Goal: Task Accomplishment & Management: Manage account settings

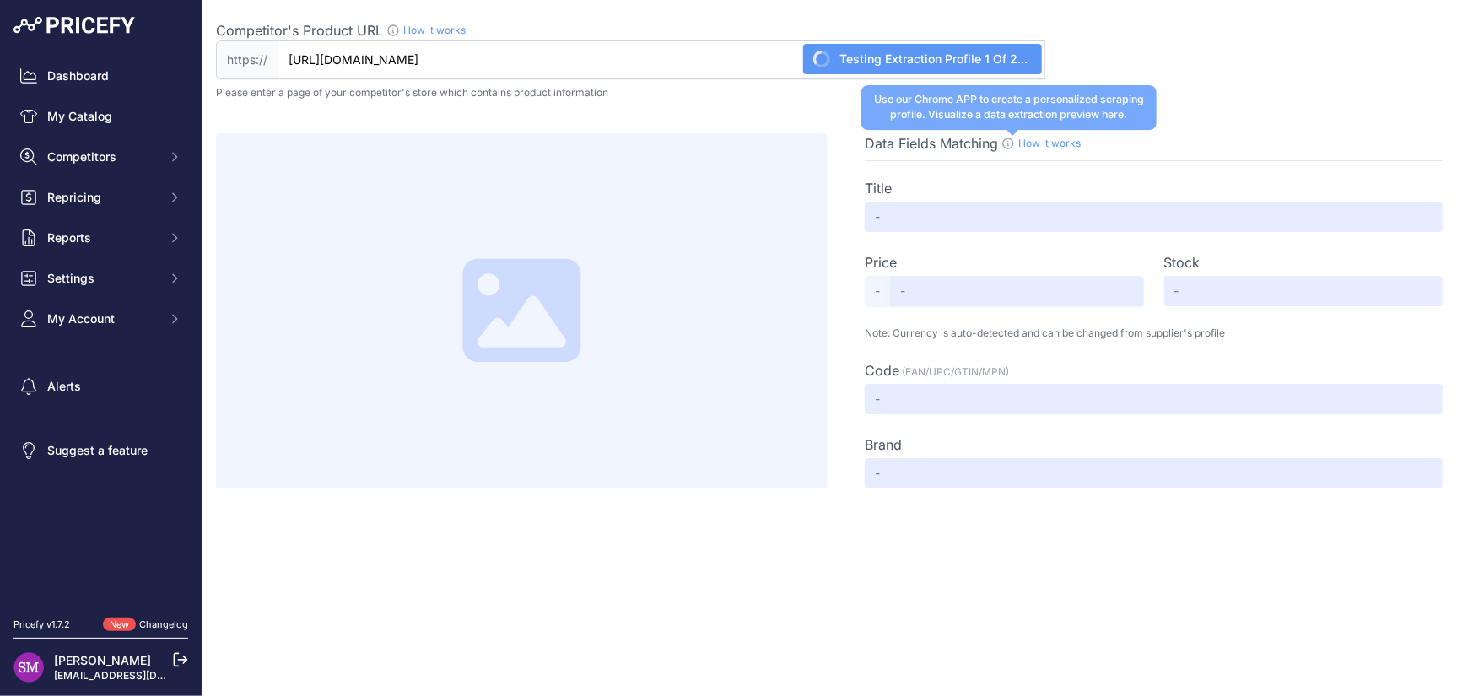
click at [1006, 143] on icon at bounding box center [1008, 143] width 13 height 13
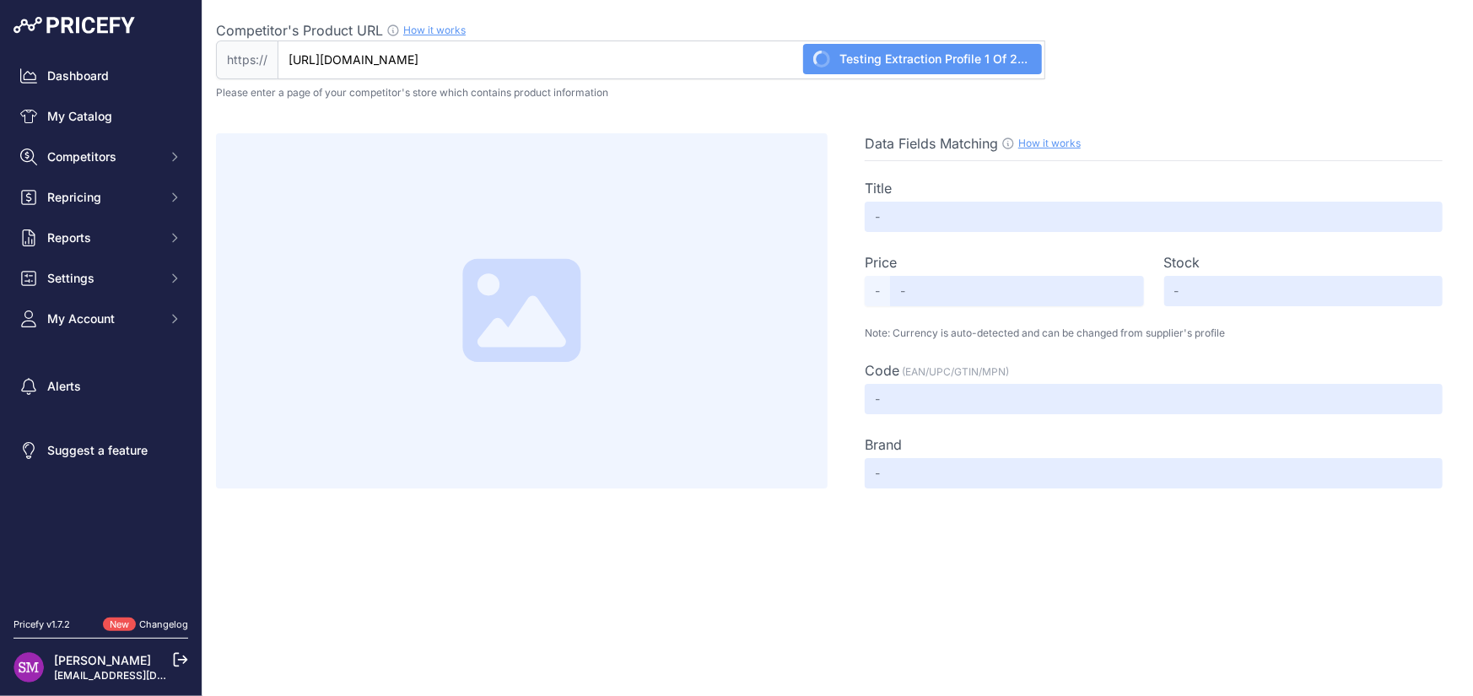
type input "Lifetime Horizontal Storage Shed (75 Cubic Feet) - 60341"
type input "626"
type input "Not Found"
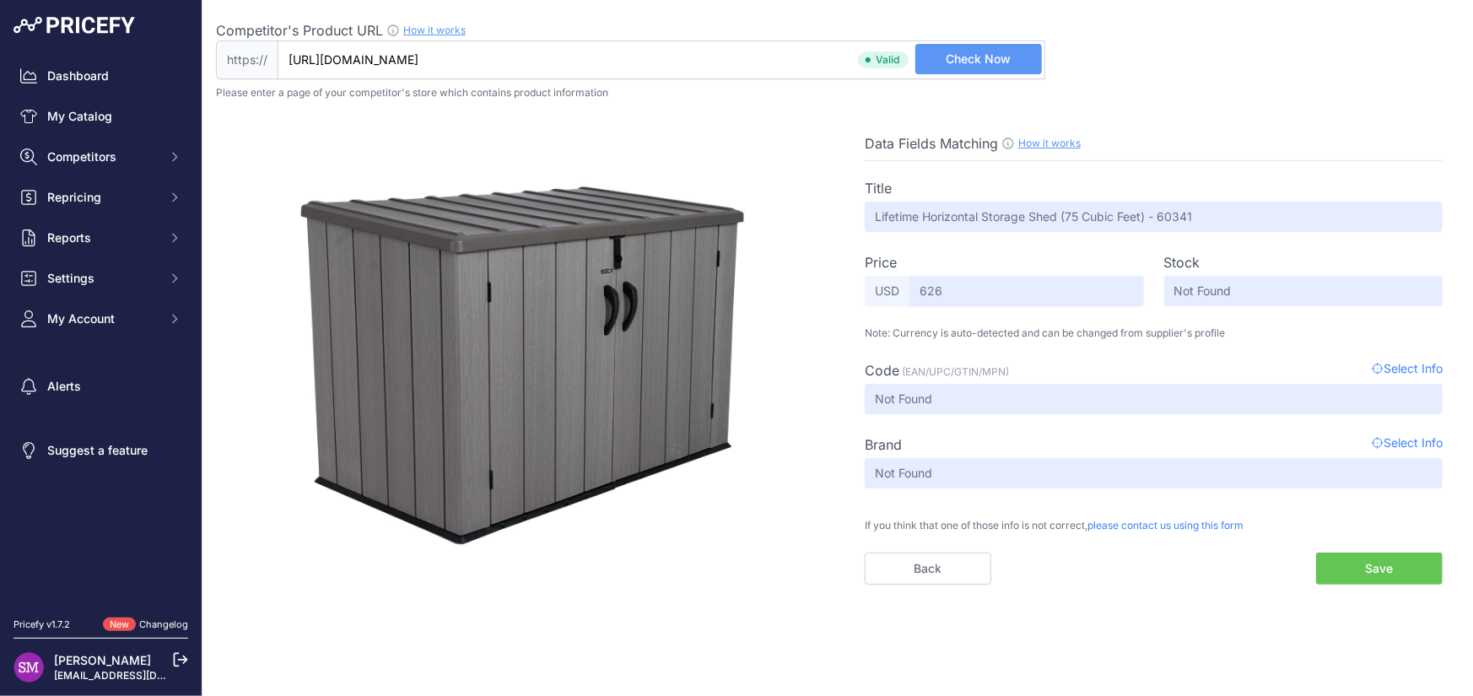
click at [1401, 368] on span "Select Info" at bounding box center [1407, 370] width 71 height 20
type input "[DOMAIN_NAME][URL]"
click at [330, 60] on input "[DOMAIN_NAME][URL]" at bounding box center [662, 59] width 768 height 39
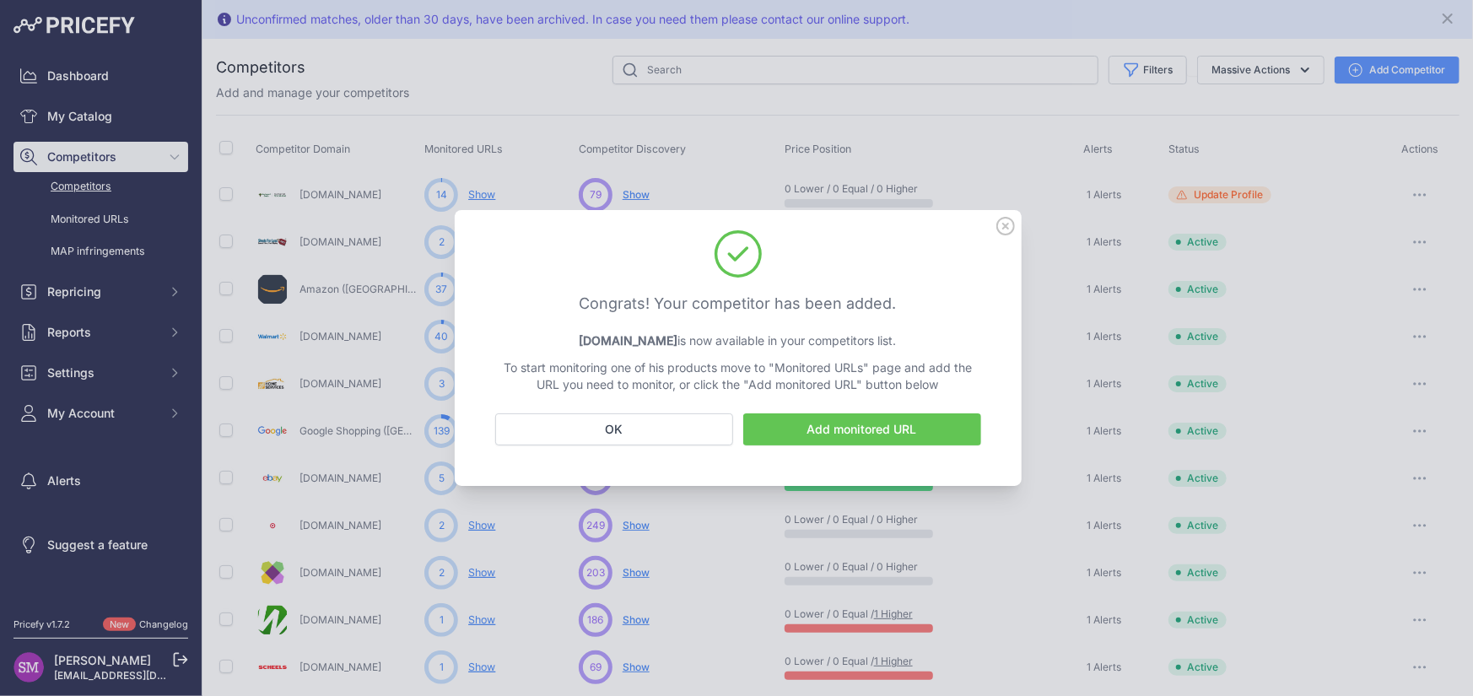
click at [794, 430] on link "Add monitored URL" at bounding box center [862, 429] width 238 height 32
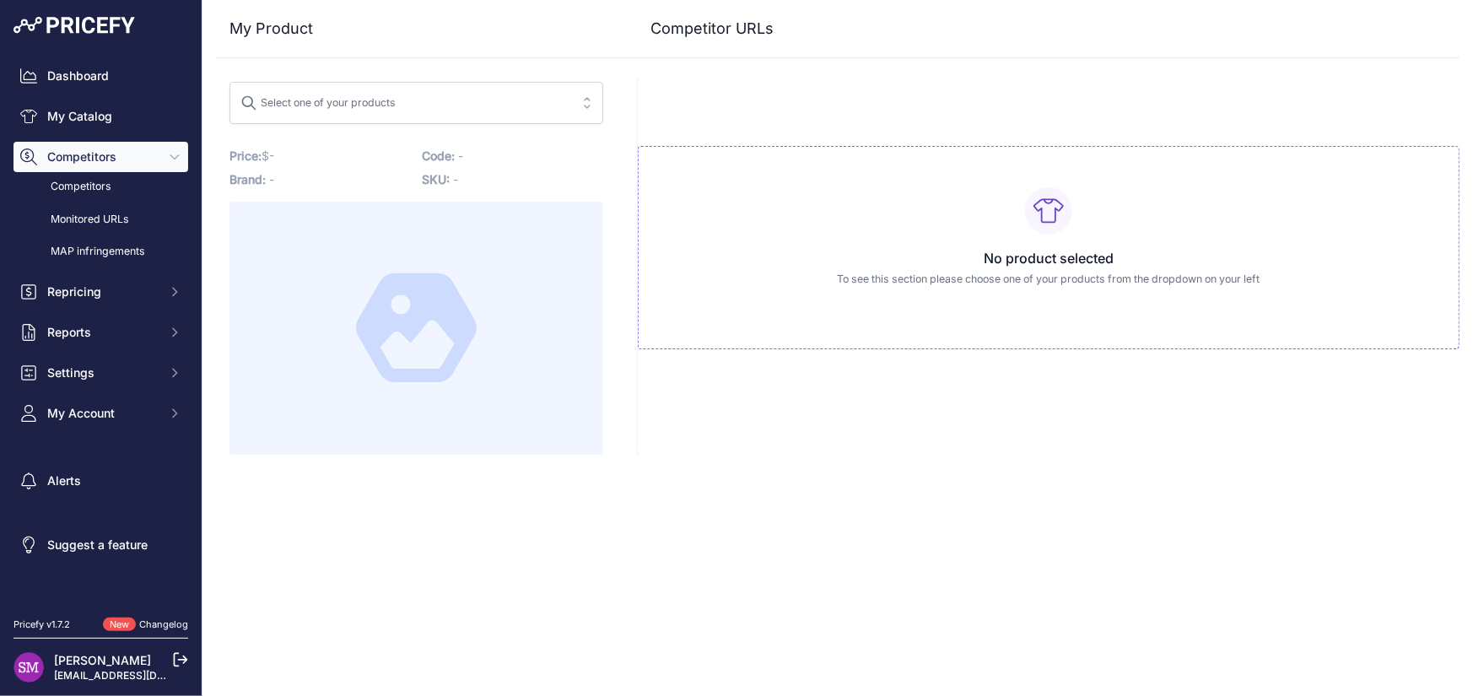
click at [327, 107] on div "Select one of your products" at bounding box center [317, 100] width 155 height 22
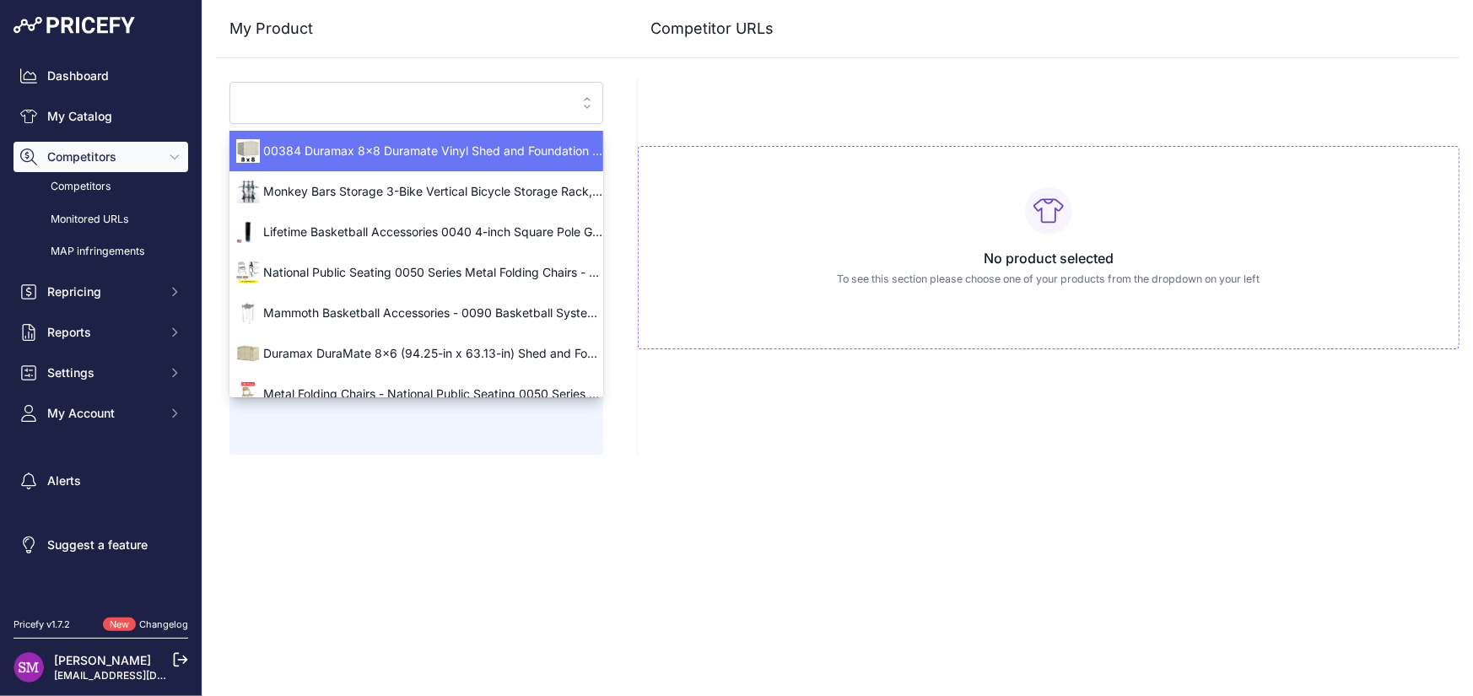
click at [327, 107] on input "search" at bounding box center [404, 102] width 328 height 27
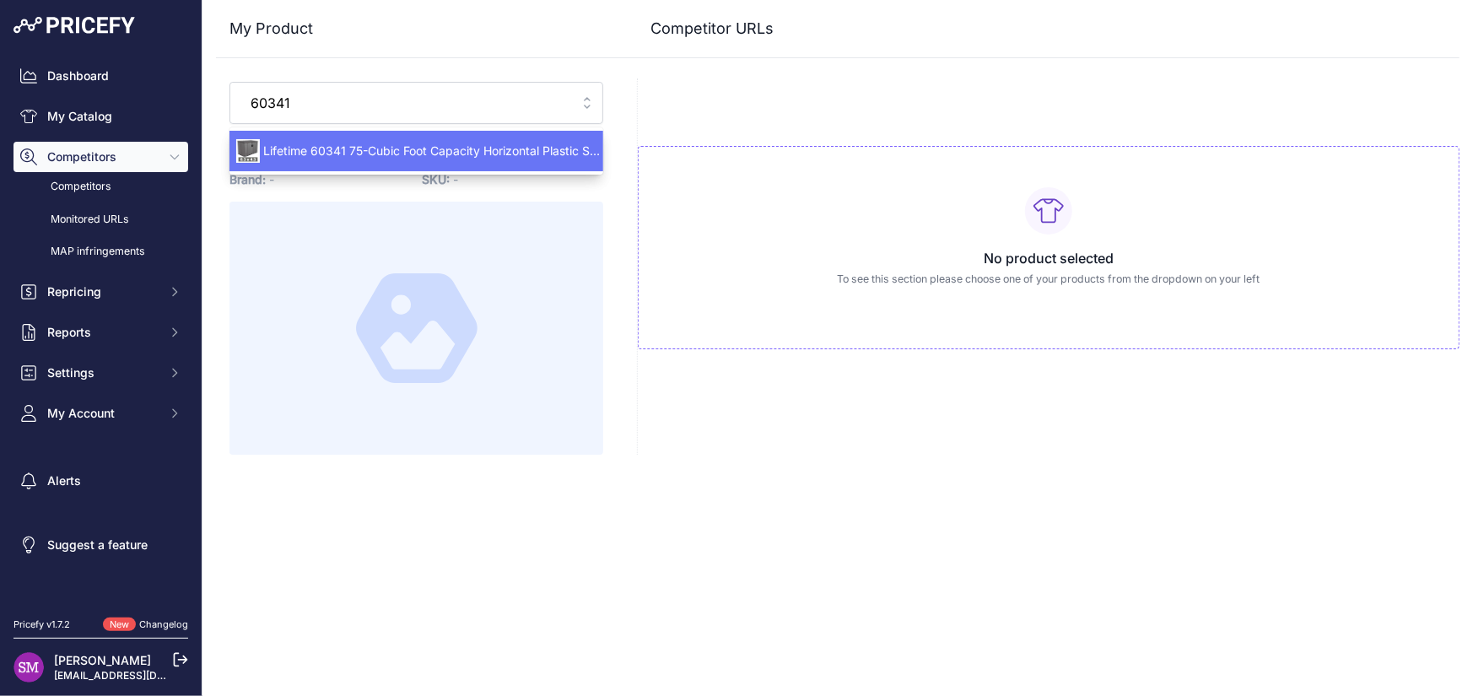
type input "60341"
click at [315, 143] on span "Lifetime 60341 75-Cubic Foot Capacity Horizontal Plastic Storage Shed Rough Cut…" at bounding box center [416, 151] width 374 height 17
type input "www.amazon.com/gp/product/B0BDF7F81T?prirule_jdsnikfkfjsd=9996"
type input "www.competitiveedgeproducts.com/lifetime-6031-75-cubic-foot-horizontal-storage-…"
type input "www.ebay.com/itm/186699106934?prirule_jdsnikfkfjsd=9996"
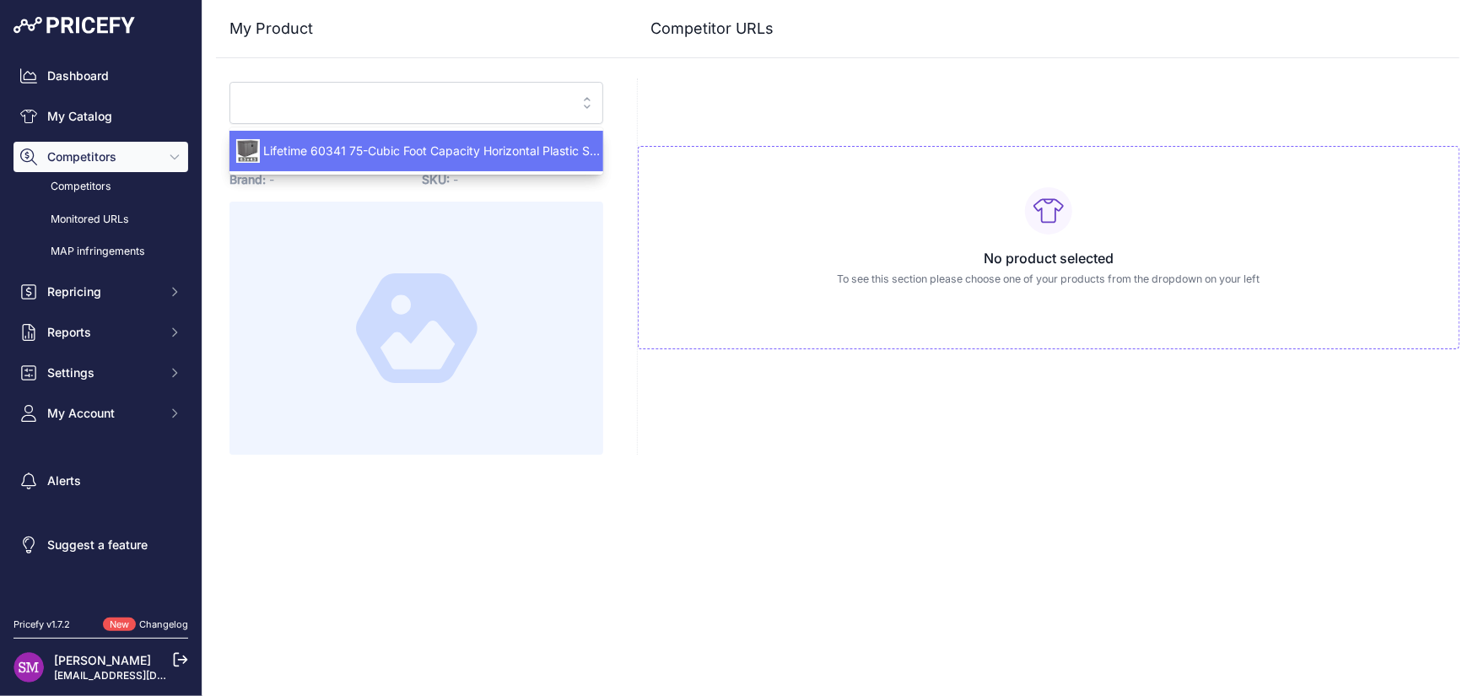
type input "www.kitsuperstore.com/lifetime-sheds/7885-75-cu-ft-horizontal-storage-shed-6034…"
type input "www.lifetime.com/lifetime-60341?prirule_jdsnikfkfjsd=9996"
type input "www.shedsforlessdirect.com/lifetime-trash-horizontal-shed-rough-p-1526.html?pri…"
type input "www.walmart.com/ip/Lifetime-Lockable-DIY-Polyethylene-Horizontal-Storage-Shed-7…"
type input "www.amazon.com/gp/product/B0BDF7F81T?prirule_jdsnikfkfjsd=9996"
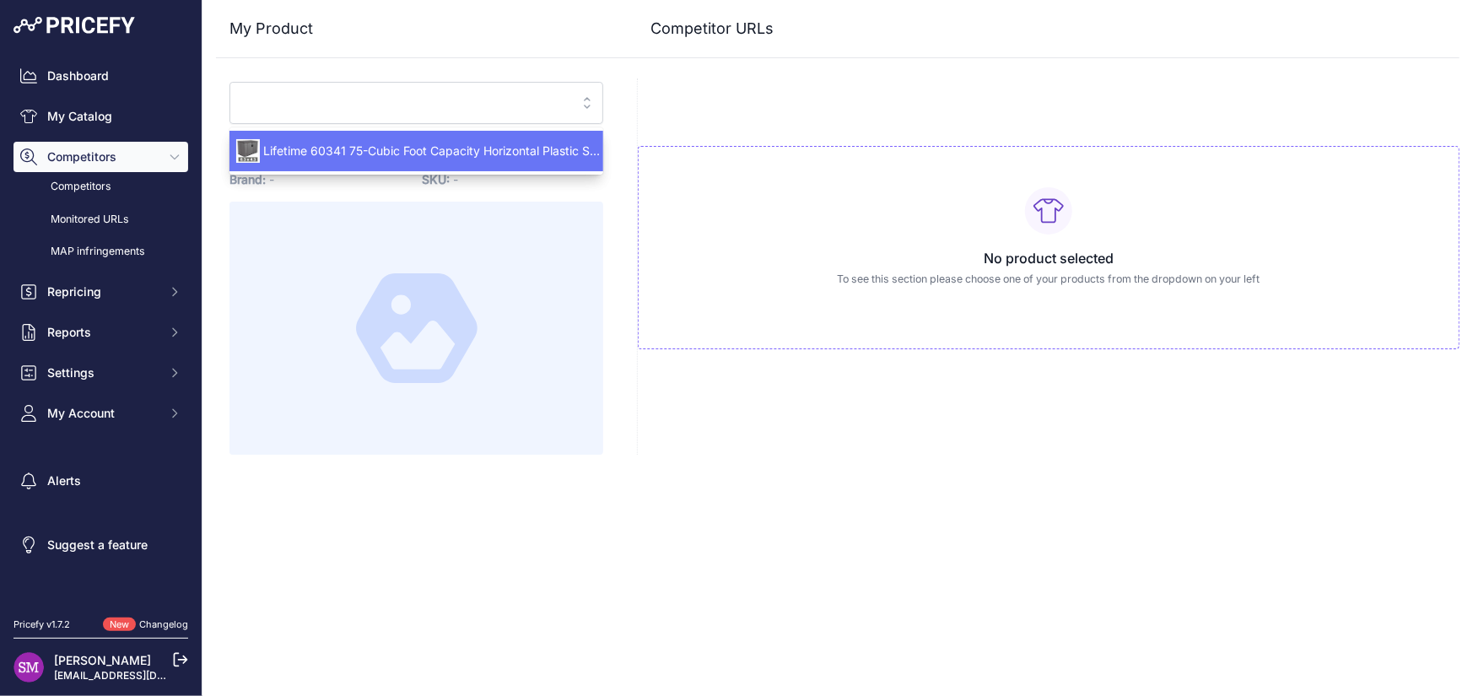
type input "www.competitiveedgeproducts.com/lifetime-6031-75-cubic-foot-horizontal-storage-…"
type input "www.ebay.com/itm/186699106934?prirule_jdsnikfkfjsd=9996"
type input "www.kitsuperstore.com/lifetime-sheds/7885-75-cu-ft-horizontal-storage-shed-6034…"
type input "www.lifetime.com/lifetime-60341?prirule_jdsnikfkfjsd=9996"
type input "www.shedsforlessdirect.com/lifetime-trash-horizontal-shed-rough-p-1526.html?pri…"
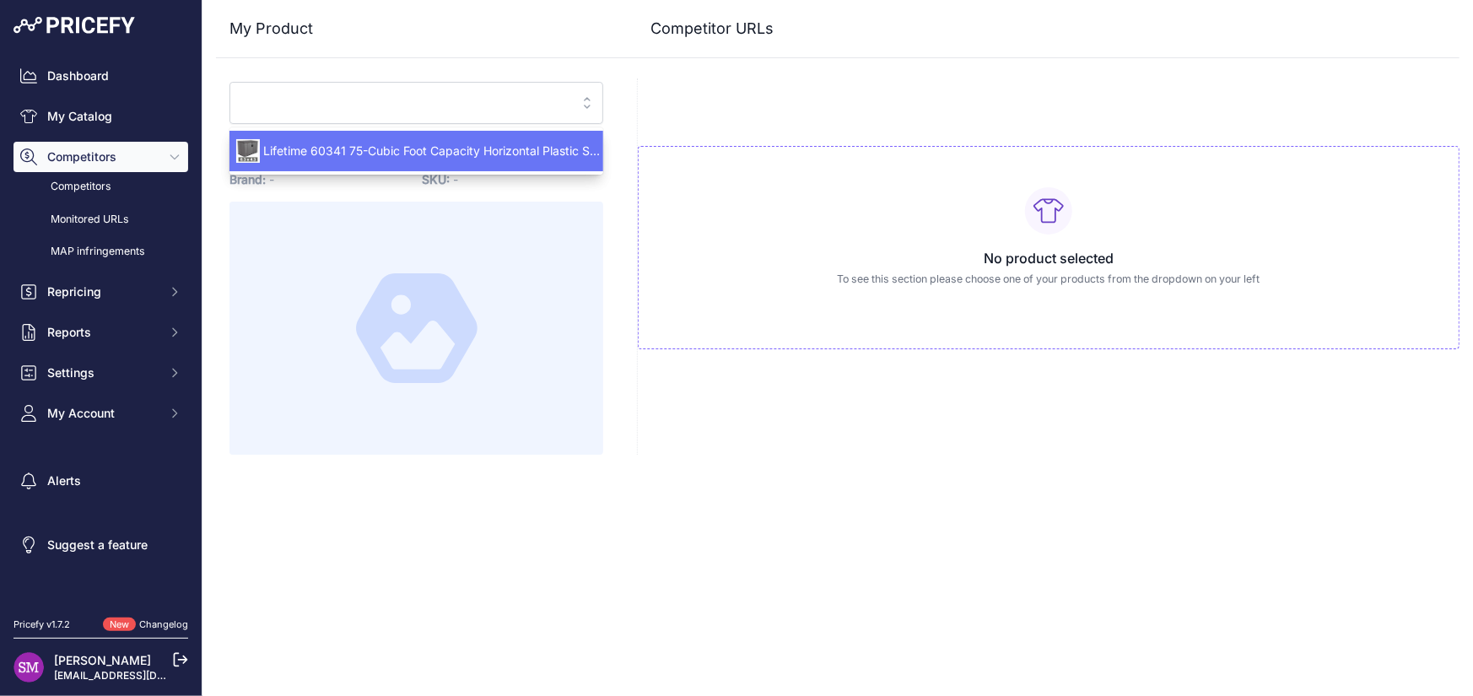
type input "www.walmart.com/ip/Lifetime-Lockable-DIY-Polyethylene-Horizontal-Storage-Shed-7…"
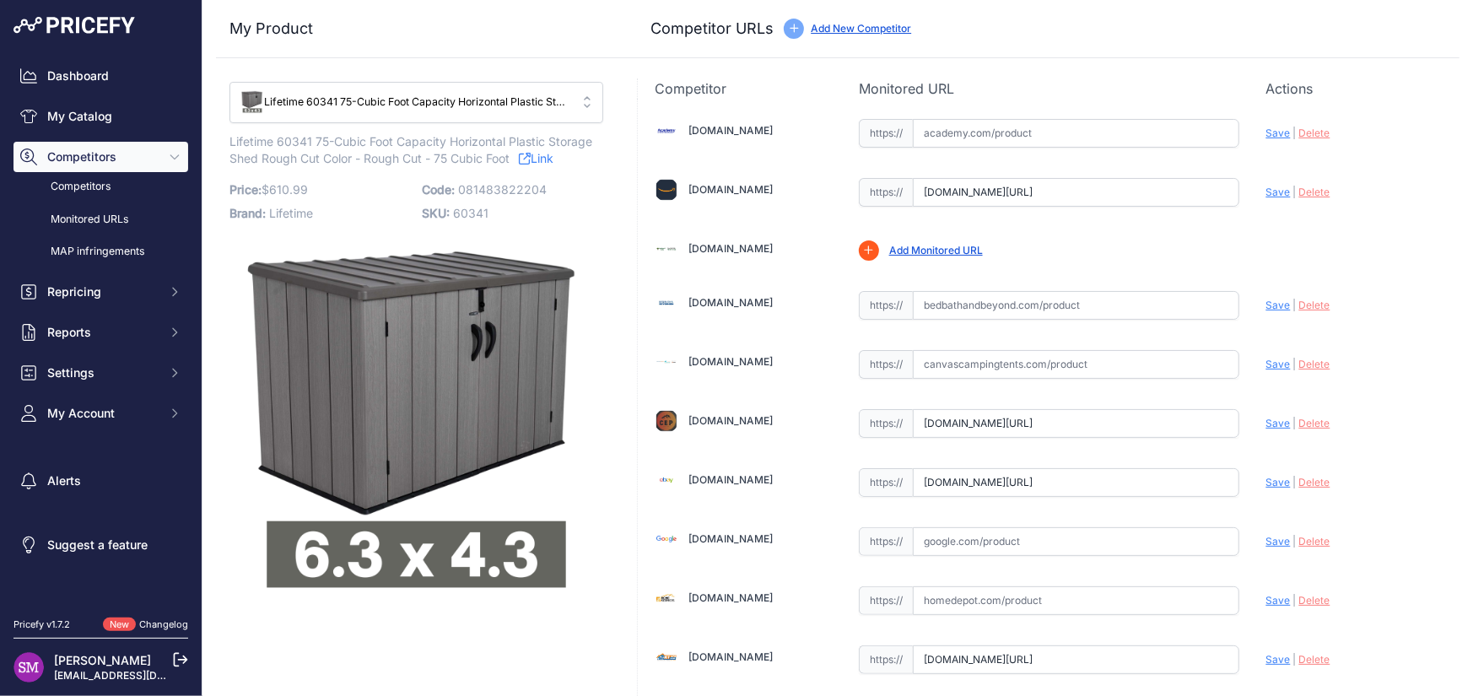
click at [917, 250] on link "Add Monitored URL" at bounding box center [936, 250] width 94 height 13
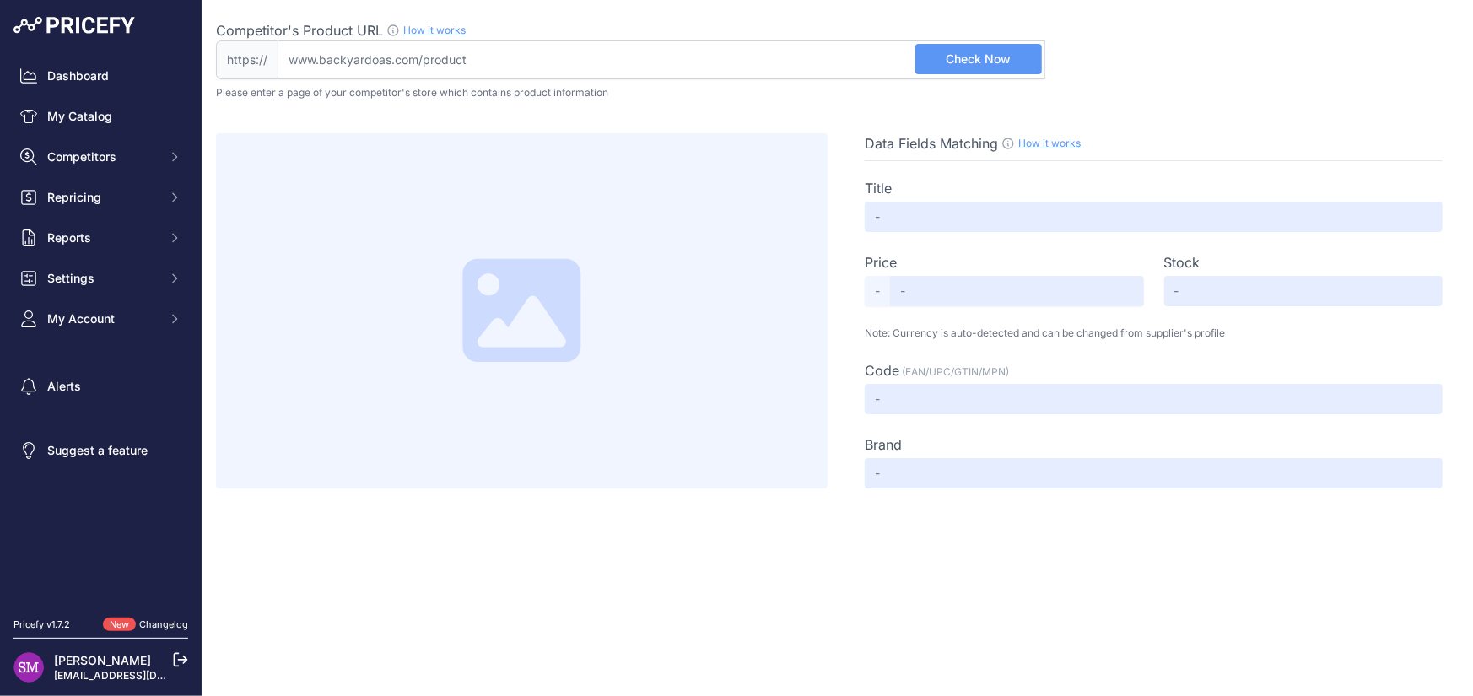
drag, startPoint x: 553, startPoint y: 58, endPoint x: 246, endPoint y: 41, distance: 307.6
click at [246, 41] on div "https:// Valid Not A Product URL" at bounding box center [630, 59] width 829 height 39
paste input "https://dashboard.pricefy.io/monitored-urls?filters[search]=60341&sorts[price_p…"
type input "https://dashboard.pricefy.io/monitored-urls?filters[search]=60341&sorts[price_p…"
drag, startPoint x: 329, startPoint y: 57, endPoint x: 230, endPoint y: 50, distance: 98.9
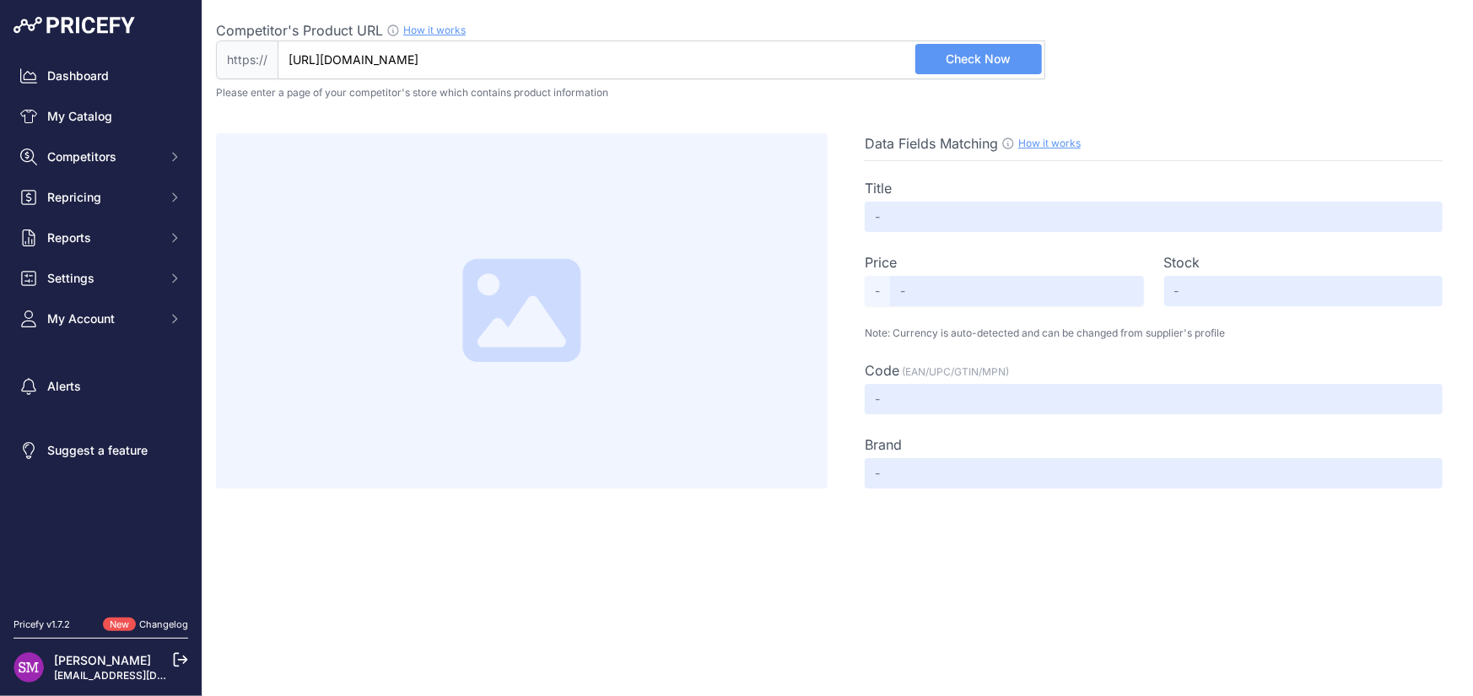
click at [230, 50] on div "https:// https://dashboard.pricefy.io/monitored-urls?filters[search]=60341&sort…" at bounding box center [630, 59] width 829 height 39
drag, startPoint x: 494, startPoint y: 52, endPoint x: 186, endPoint y: 33, distance: 308.6
click at [186, 33] on div "Dashboard My Catalog Competitors Competitors Monitored URLs MAP infringements R…" at bounding box center [736, 348] width 1473 height 696
paste input "https://backyardoas.com/products/lifetime-horizontal-storage-shed-75-cubic-feet…"
drag, startPoint x: 328, startPoint y: 58, endPoint x: 117, endPoint y: 30, distance: 212.9
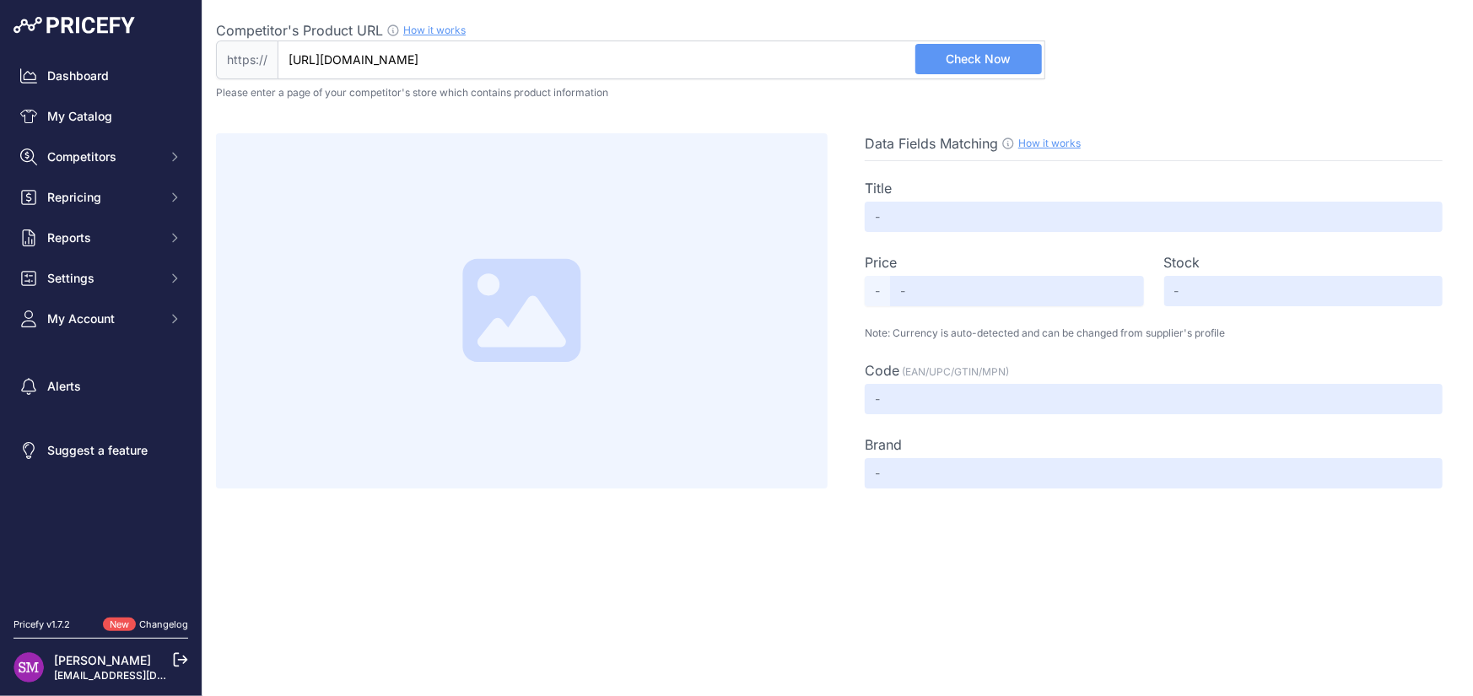
click at [117, 30] on div "Dashboard My Catalog Competitors Competitors Monitored URLs MAP infringements R…" at bounding box center [736, 348] width 1473 height 696
type input "backyardoas.com/products/lifetime-horizontal-storage-shed-75-cubic-feet-60341"
click at [979, 58] on span "Check Now" at bounding box center [978, 59] width 65 height 17
type input "Lifetime Horizontal Storage Shed (75 Cubic Feet) - 60341"
type input "626"
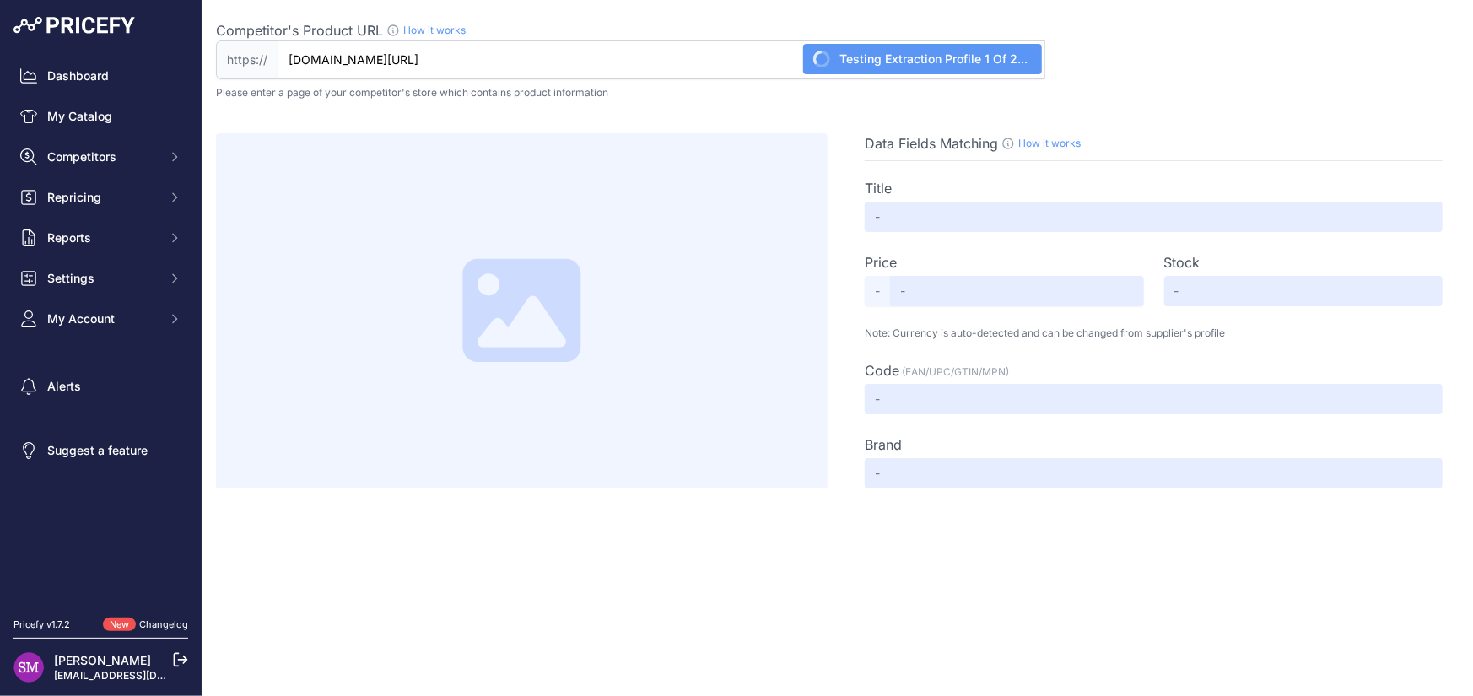
type input "Not Found"
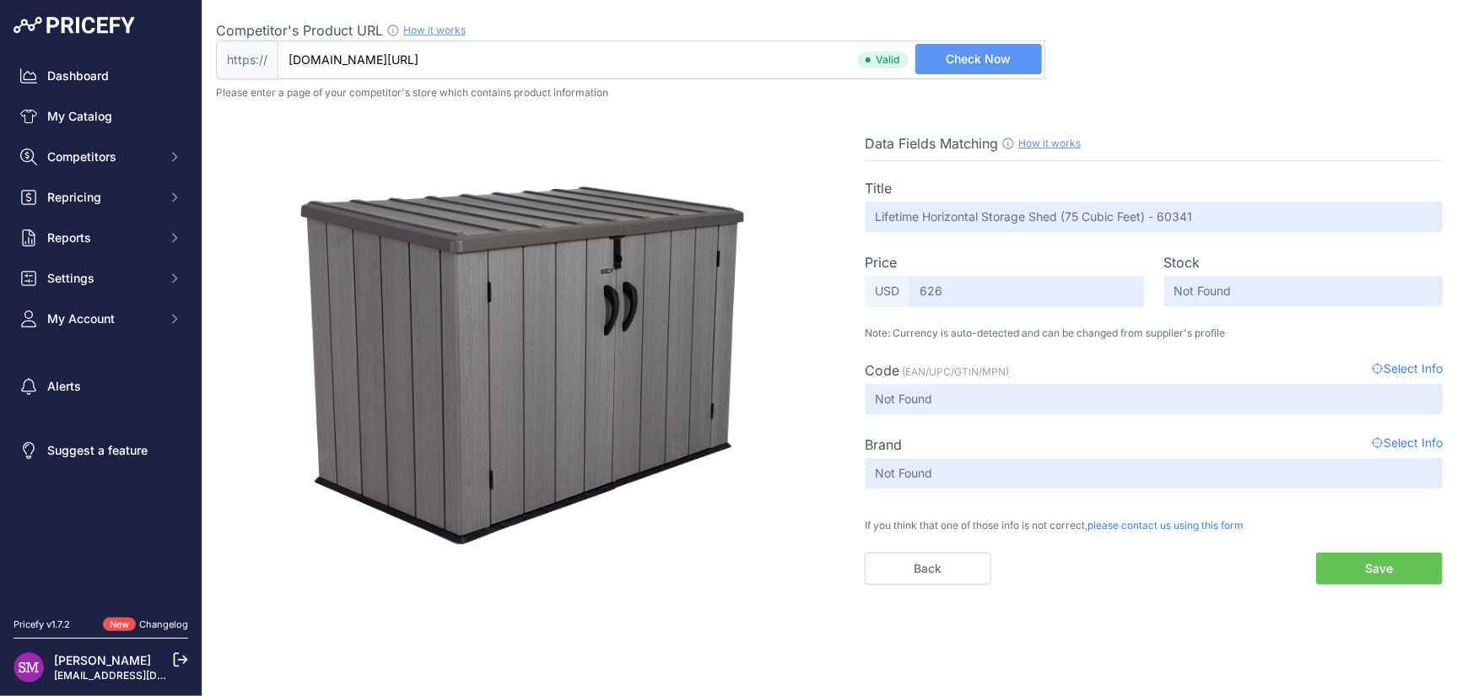
click at [149, 624] on link "Changelog" at bounding box center [163, 624] width 49 height 12
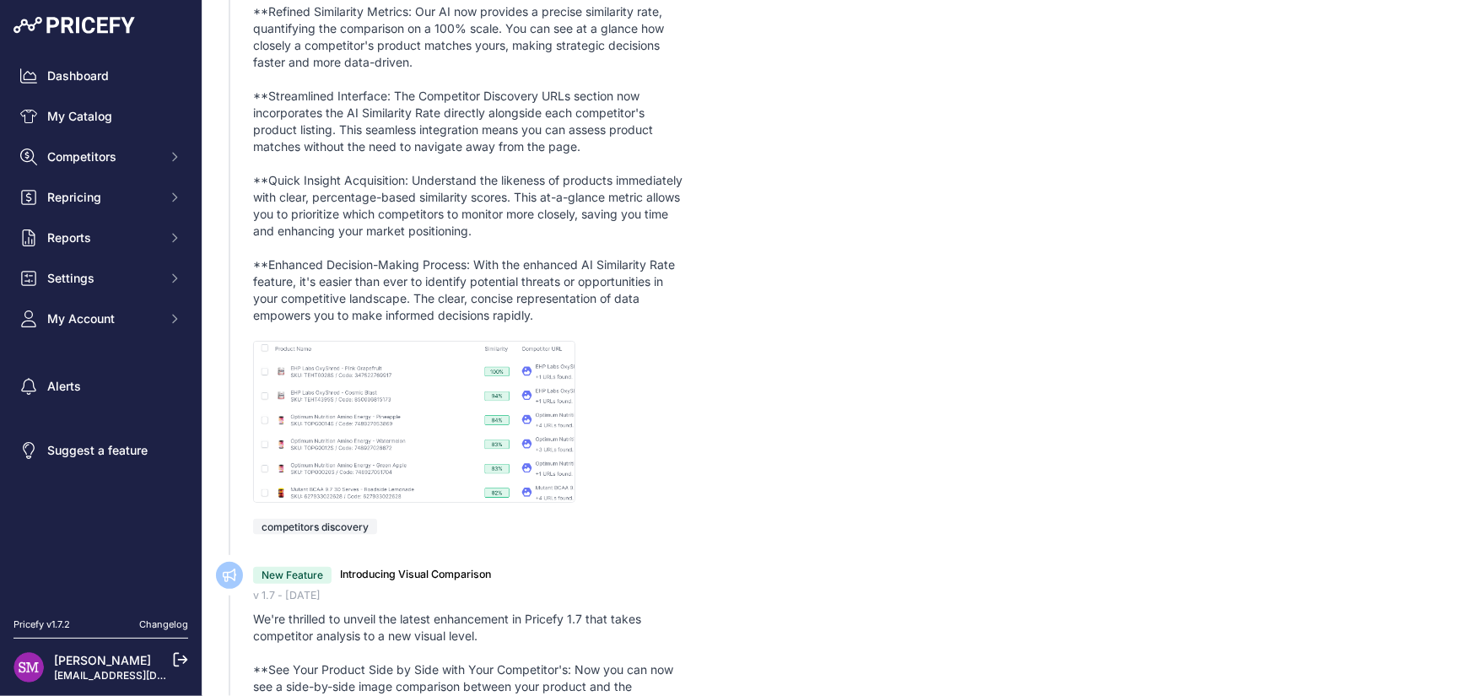
scroll to position [1350, 0]
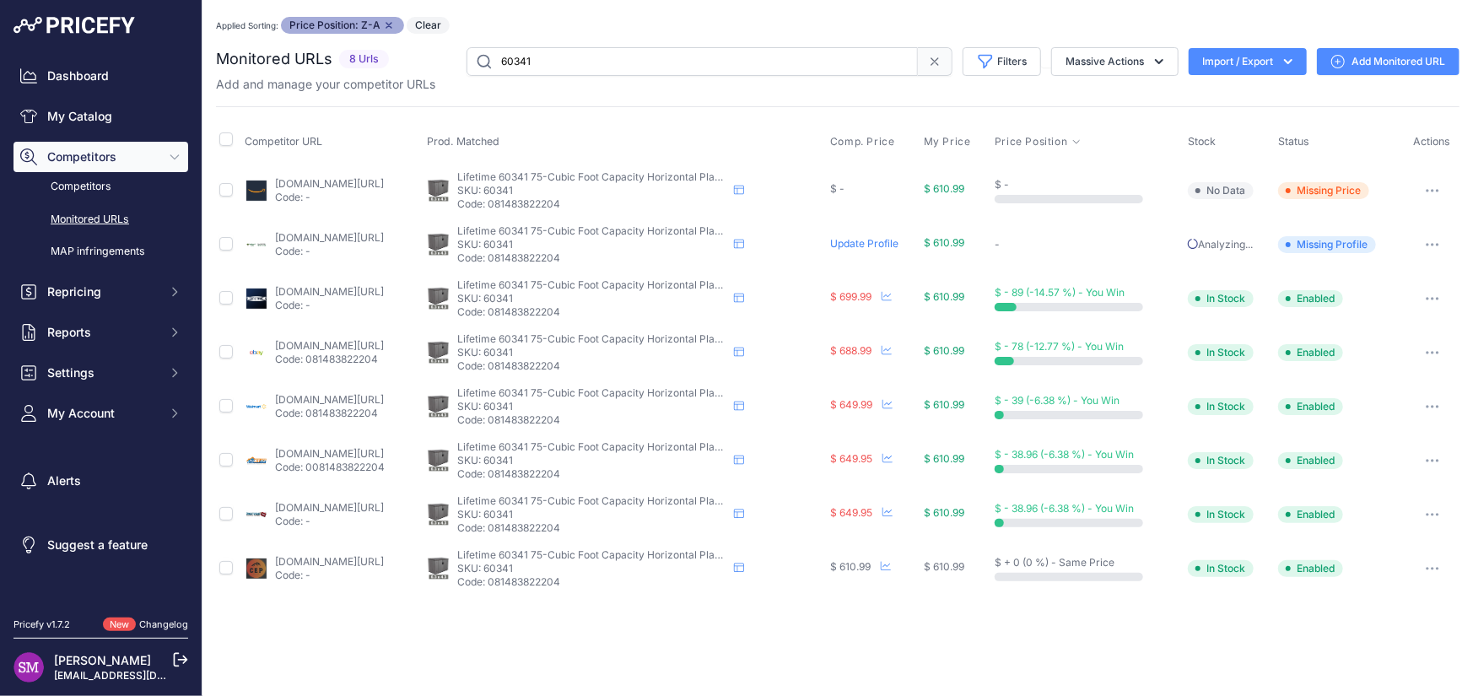
click at [1425, 241] on button "button" at bounding box center [1433, 245] width 34 height 24
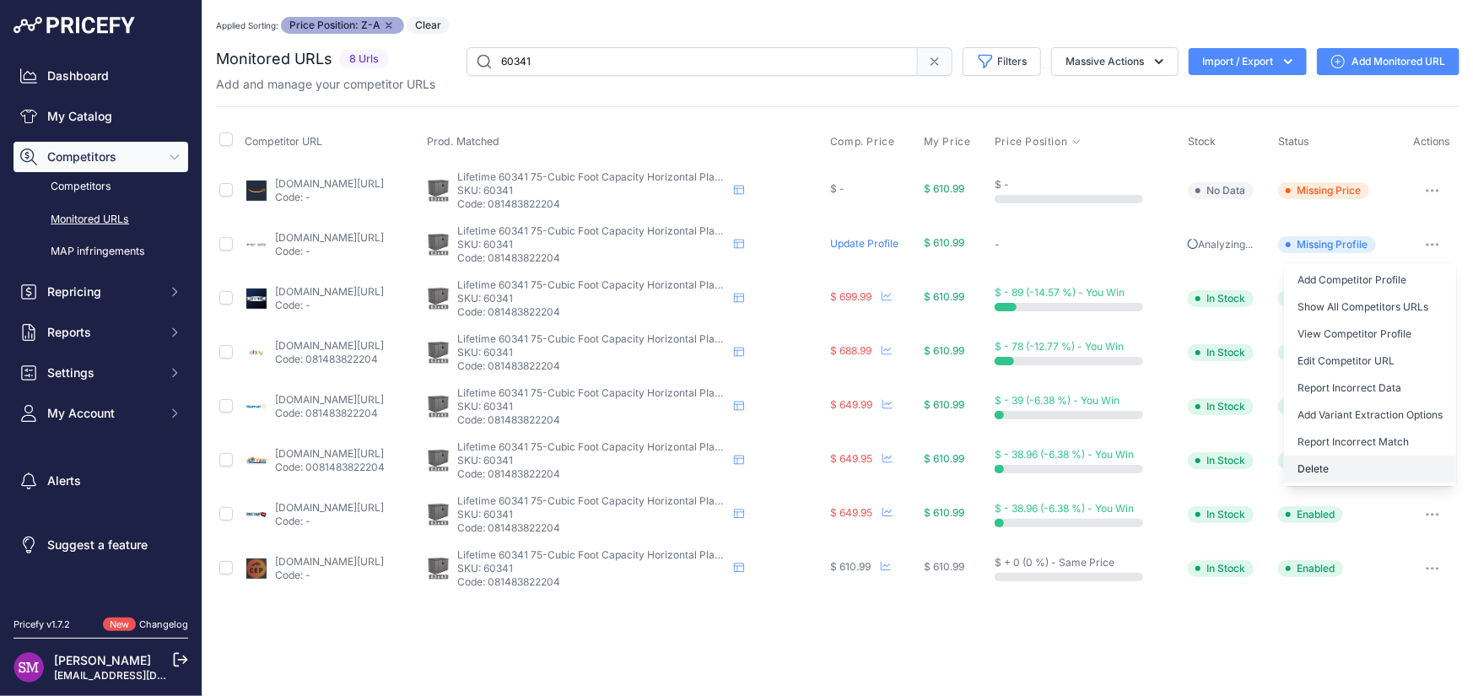
click at [1325, 473] on button "Delete" at bounding box center [1370, 469] width 172 height 27
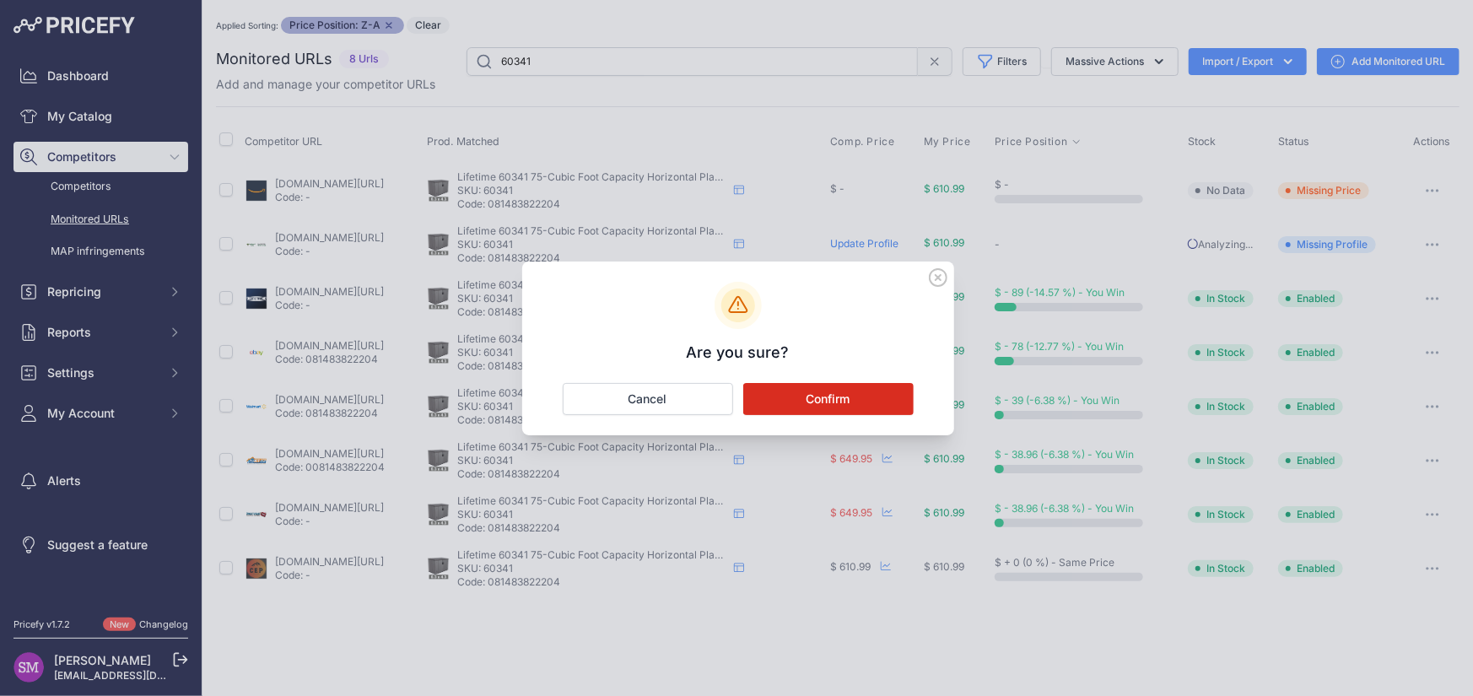
click at [840, 394] on button "Confirm" at bounding box center [828, 399] width 170 height 32
